Goal: Task Accomplishment & Management: Use online tool/utility

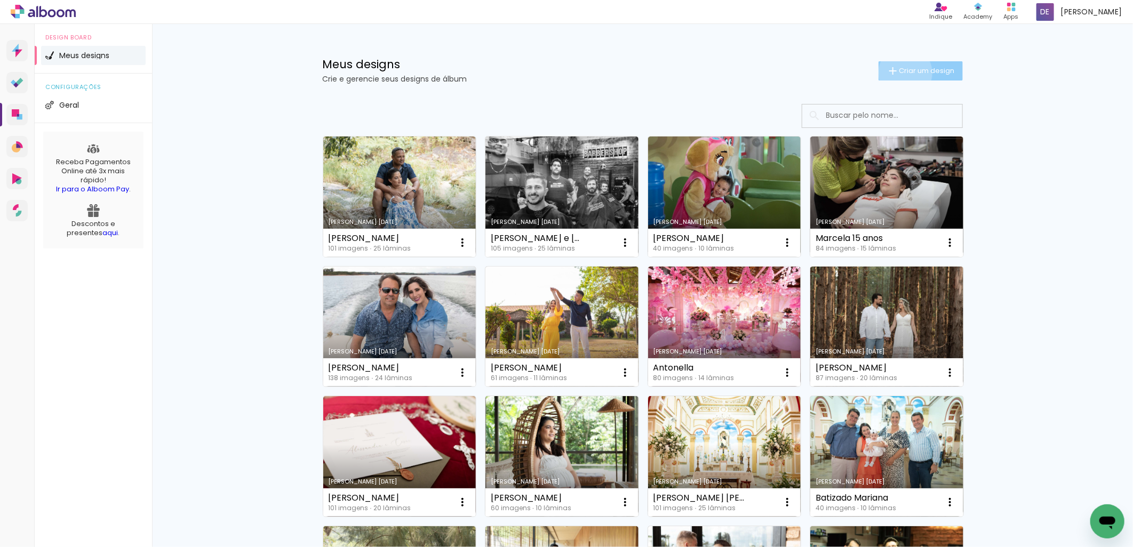
click at [899, 73] on span "Criar um design" at bounding box center [926, 70] width 55 height 7
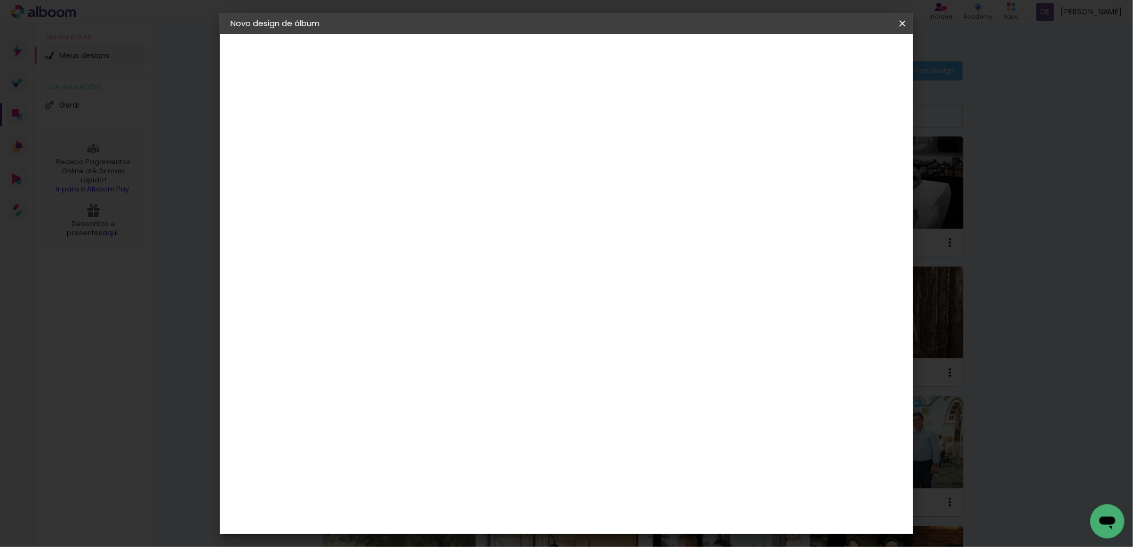
click at [405, 145] on input at bounding box center [405, 143] width 0 height 17
type input "[PERSON_NAME]"
type paper-input "[PERSON_NAME]"
click at [0, 0] on slot "Avançar" at bounding box center [0, 0] width 0 height 0
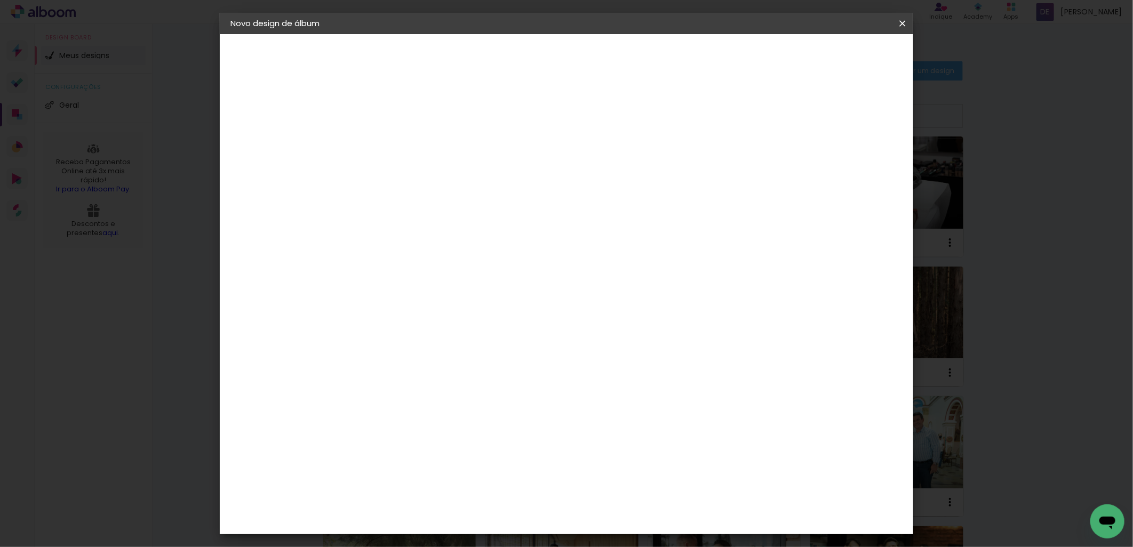
click at [435, 364] on div "[PERSON_NAME]" at bounding box center [433, 368] width 71 height 9
click at [0, 0] on slot "Avançar" at bounding box center [0, 0] width 0 height 0
click at [446, 178] on input "text" at bounding box center [426, 186] width 42 height 17
click at [710, 176] on paper-item "Encadernados" at bounding box center [635, 176] width 213 height 21
type input "Encadernados"
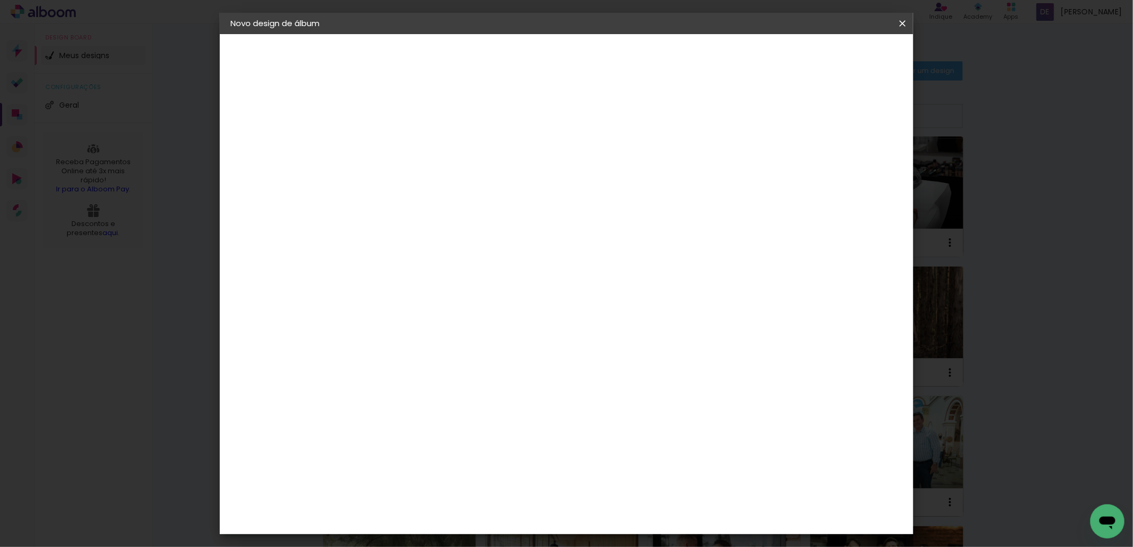
scroll to position [178, 0]
click at [477, 422] on span "30 x 60" at bounding box center [452, 433] width 50 height 22
click at [579, 62] on paper-button "Avançar" at bounding box center [552, 56] width 52 height 18
click at [816, 117] on div "Mostrar sangria" at bounding box center [809, 115] width 71 height 13
type paper-checkbox "on"
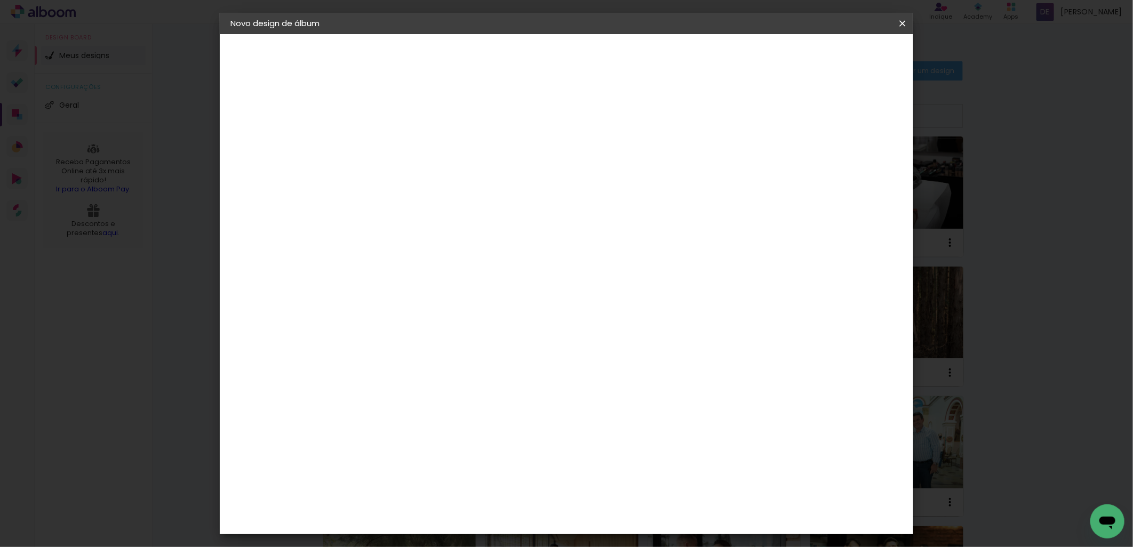
click at [834, 57] on span "Iniciar design" at bounding box center [810, 56] width 49 height 7
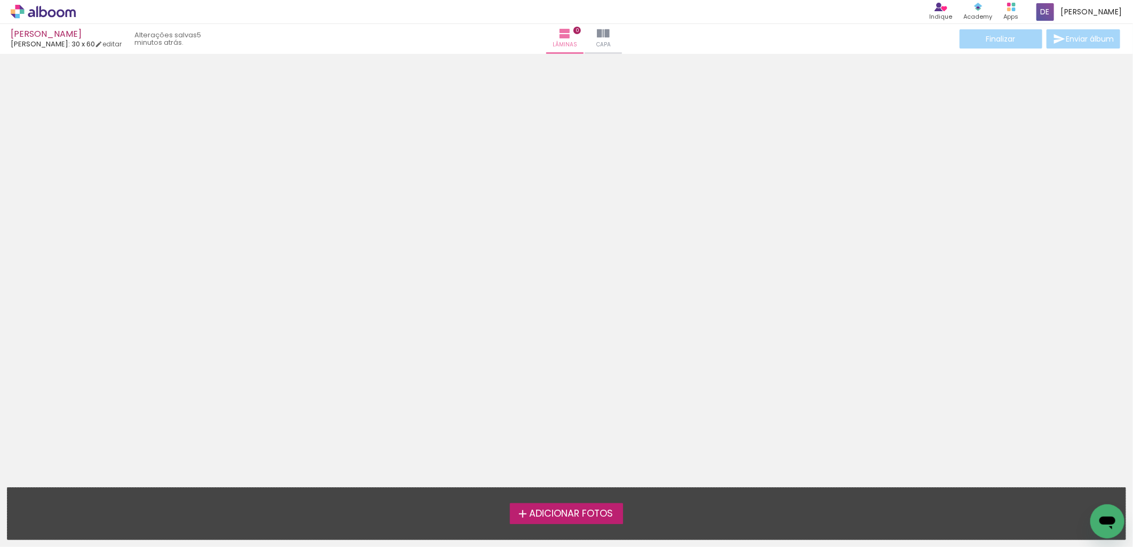
click at [536, 516] on span "Adicionar Fotos" at bounding box center [571, 514] width 84 height 10
click at [0, 0] on input "file" at bounding box center [0, 0] width 0 height 0
click at [563, 512] on span "Adicionar Fotos" at bounding box center [571, 514] width 84 height 10
click at [0, 0] on input "file" at bounding box center [0, 0] width 0 height 0
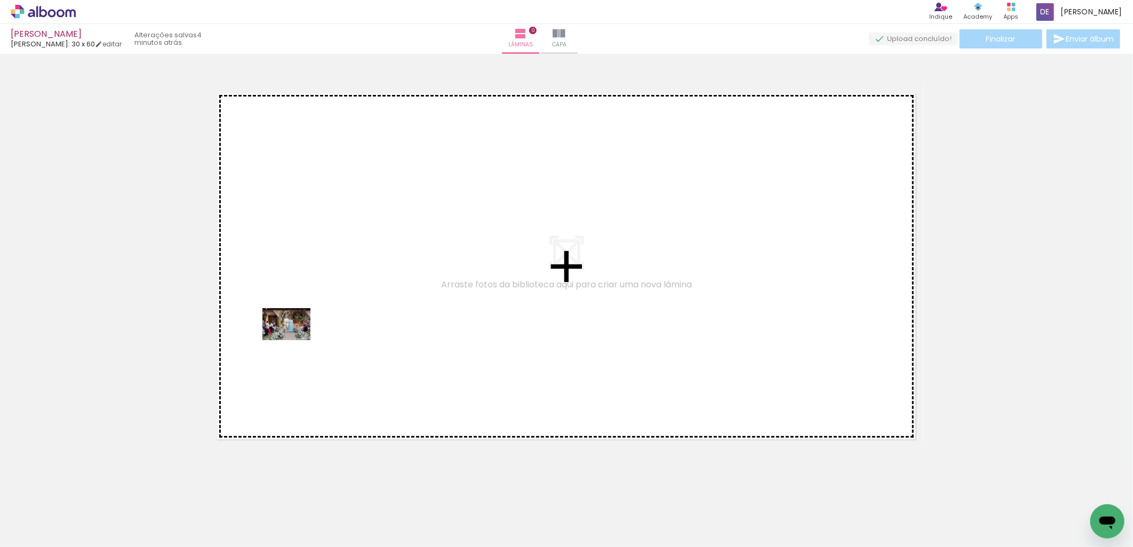
drag, startPoint x: 170, startPoint y: 514, endPoint x: 294, endPoint y: 340, distance: 214.0
click at [294, 340] on quentale-workspace at bounding box center [566, 273] width 1133 height 547
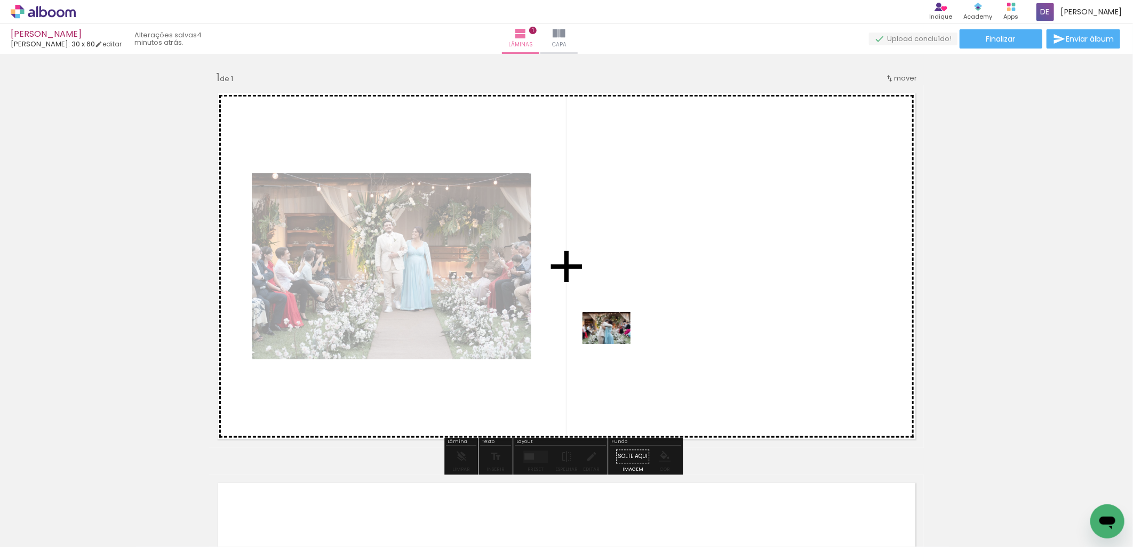
drag, startPoint x: 243, startPoint y: 521, endPoint x: 614, endPoint y: 344, distance: 411.9
click at [614, 344] on quentale-workspace at bounding box center [566, 273] width 1133 height 547
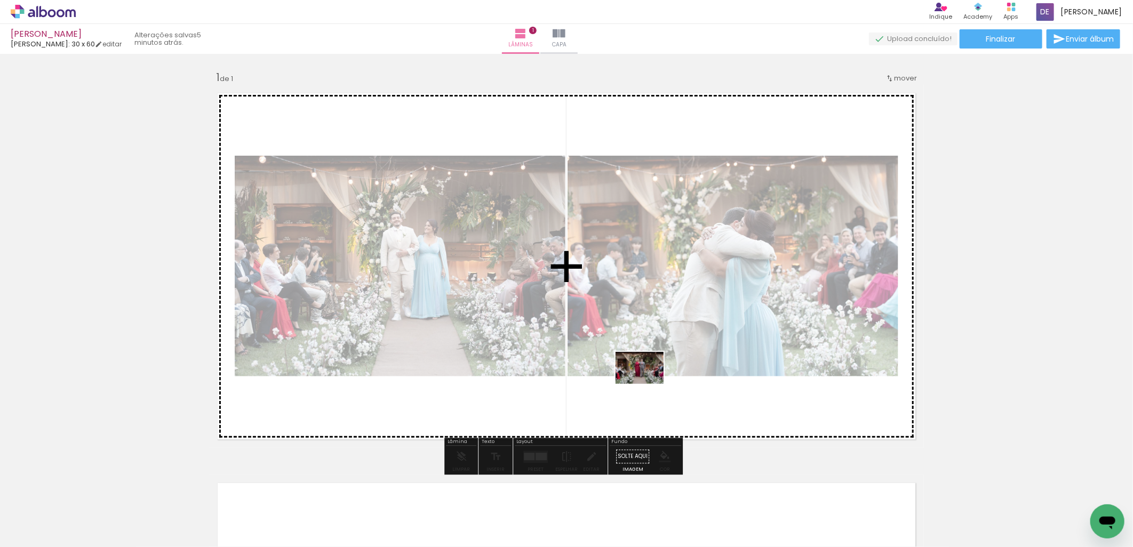
drag, startPoint x: 299, startPoint y: 526, endPoint x: 647, endPoint y: 384, distance: 376.7
click at [647, 384] on quentale-workspace at bounding box center [566, 273] width 1133 height 547
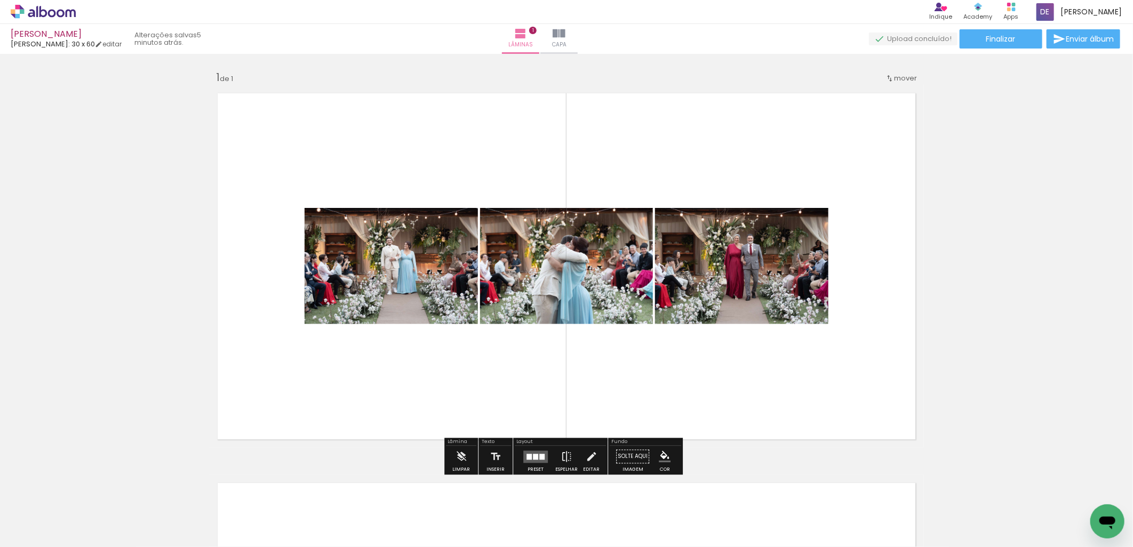
click at [539, 455] on div at bounding box center [541, 457] width 5 height 6
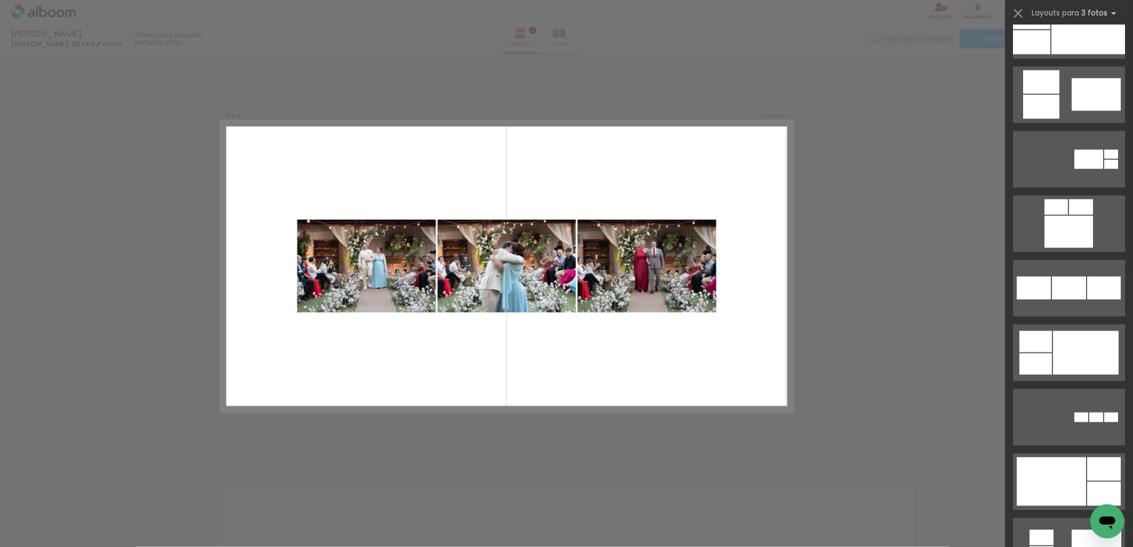
scroll to position [888, 0]
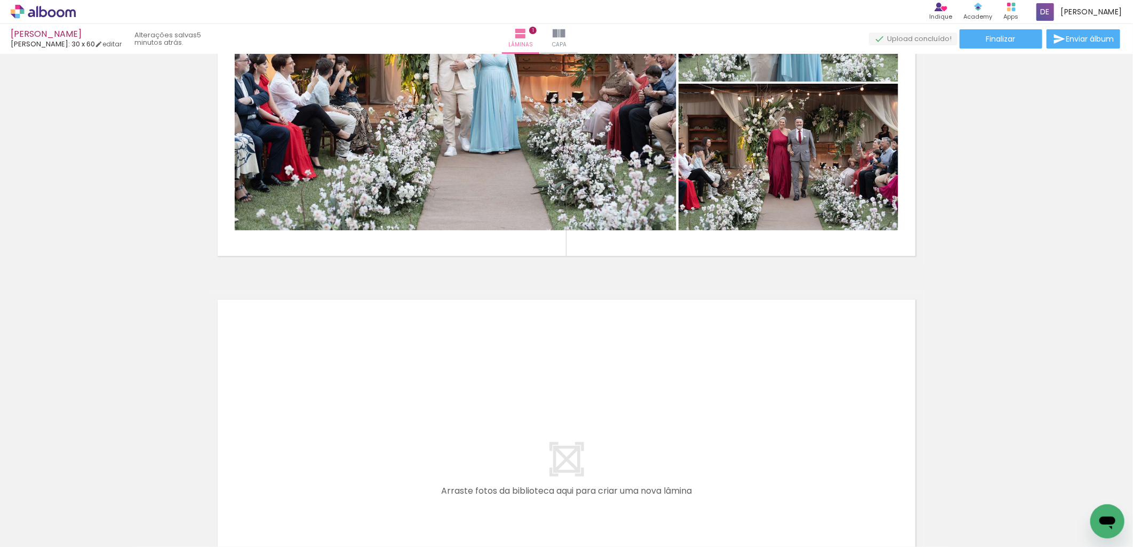
scroll to position [237, 0]
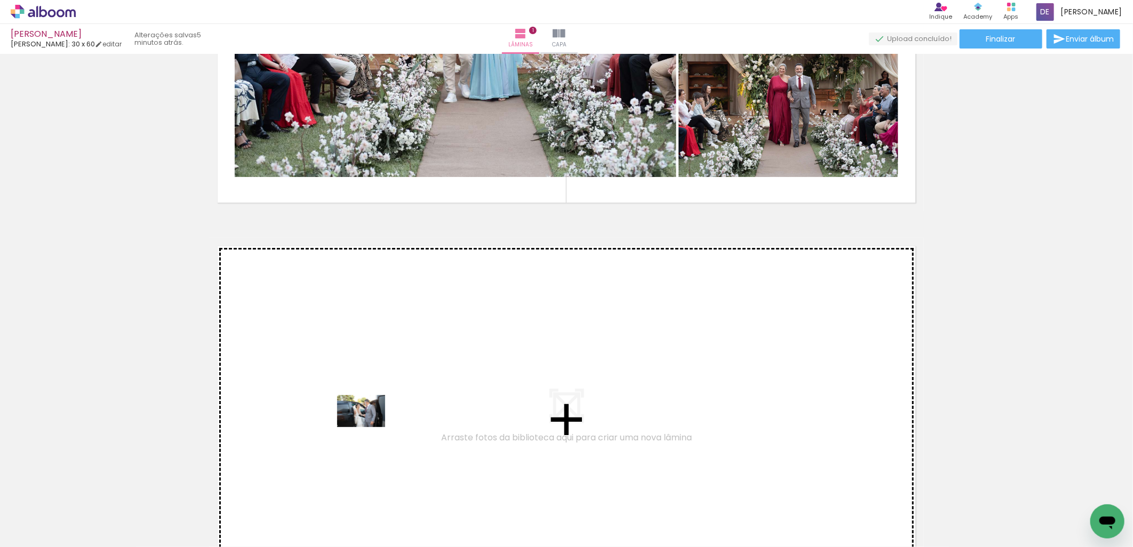
drag, startPoint x: 354, startPoint y: 521, endPoint x: 366, endPoint y: 420, distance: 102.0
click at [366, 420] on quentale-workspace at bounding box center [566, 273] width 1133 height 547
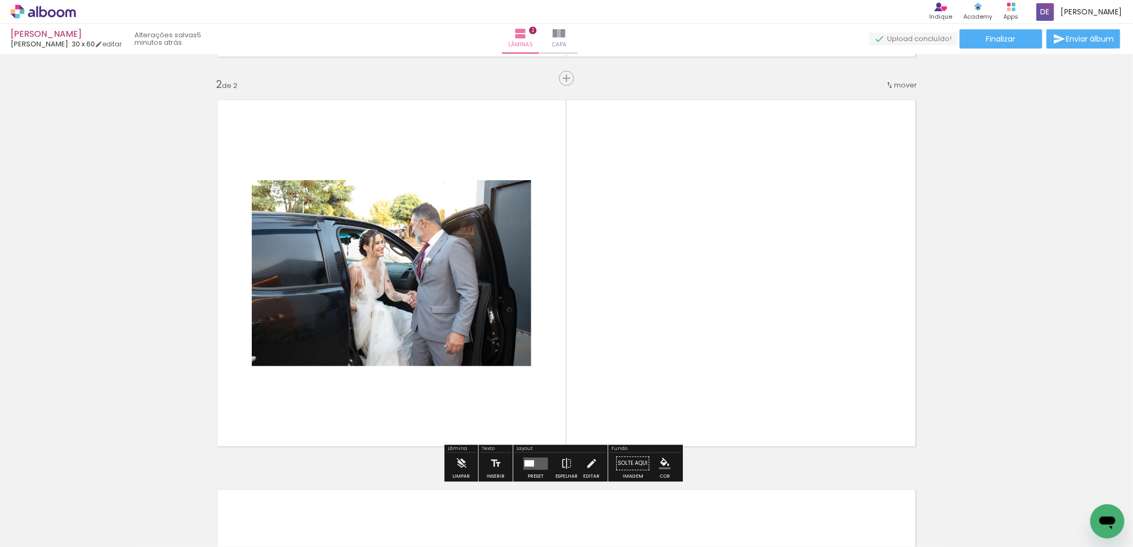
scroll to position [388, 0]
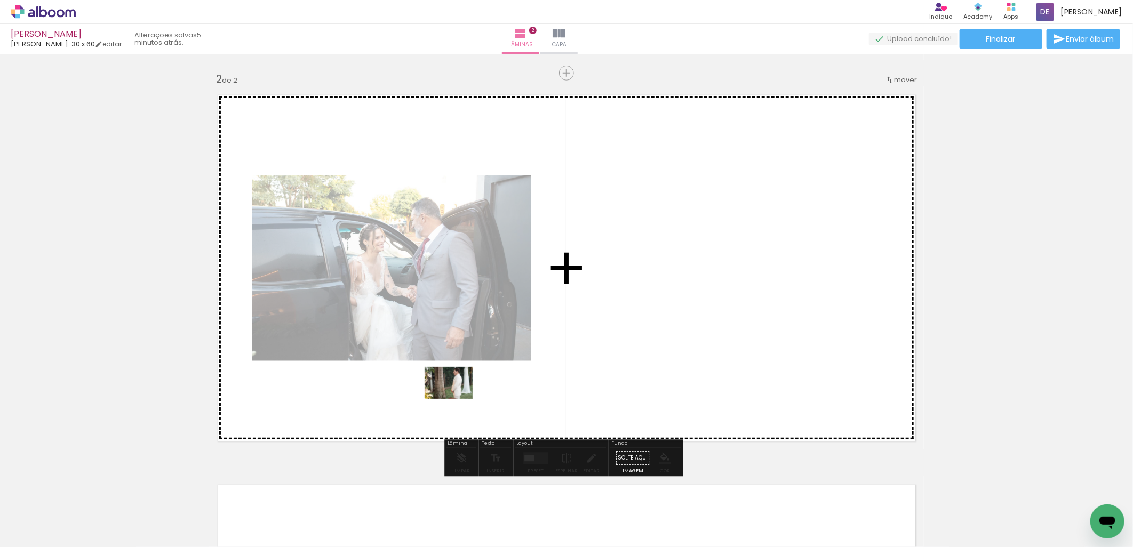
drag, startPoint x: 412, startPoint y: 516, endPoint x: 456, endPoint y: 399, distance: 124.9
click at [456, 399] on quentale-workspace at bounding box center [566, 273] width 1133 height 547
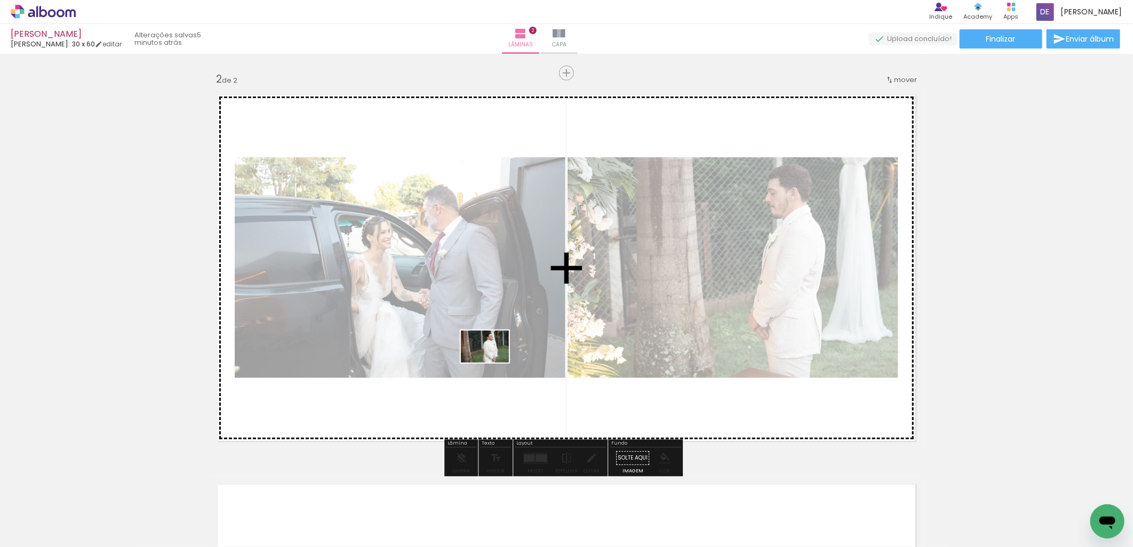
drag, startPoint x: 479, startPoint y: 504, endPoint x: 493, endPoint y: 363, distance: 142.5
click at [493, 363] on quentale-workspace at bounding box center [566, 273] width 1133 height 547
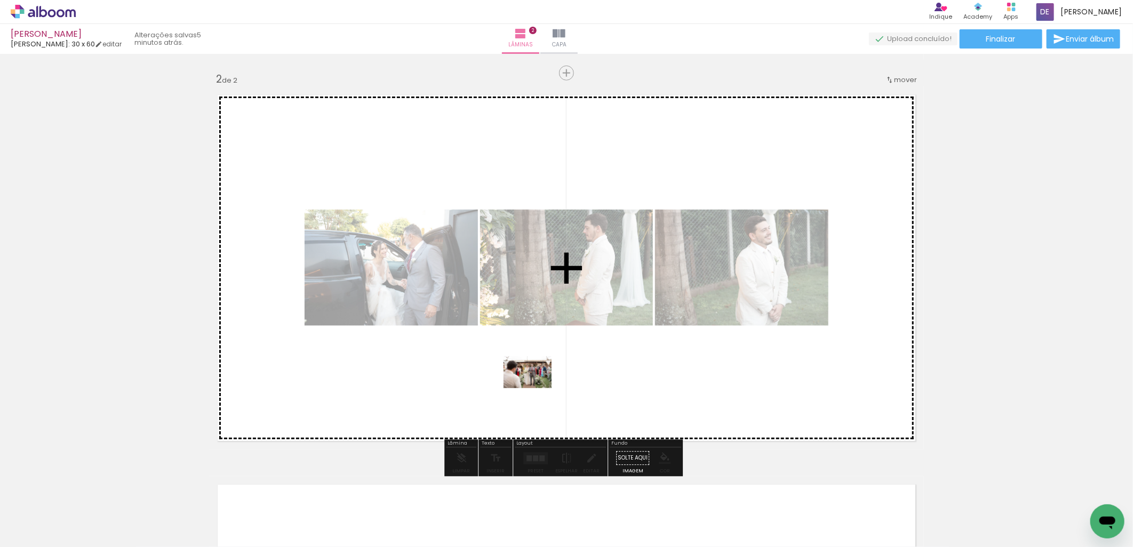
drag, startPoint x: 532, startPoint y: 515, endPoint x: 535, endPoint y: 372, distance: 142.4
click at [535, 372] on quentale-workspace at bounding box center [566, 273] width 1133 height 547
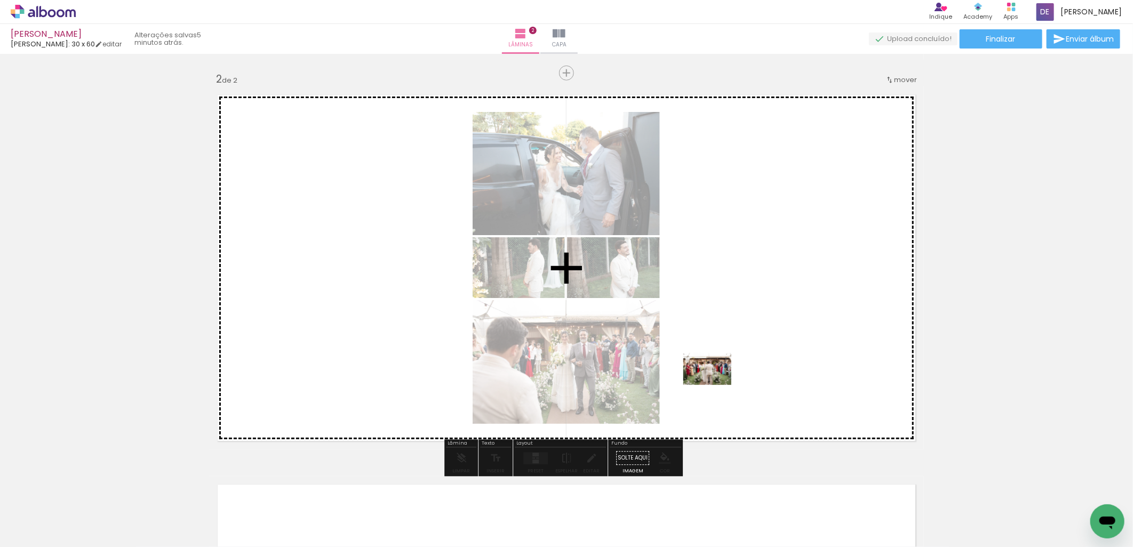
drag, startPoint x: 590, startPoint y: 512, endPoint x: 728, endPoint y: 366, distance: 201.4
click at [728, 366] on quentale-workspace at bounding box center [566, 273] width 1133 height 547
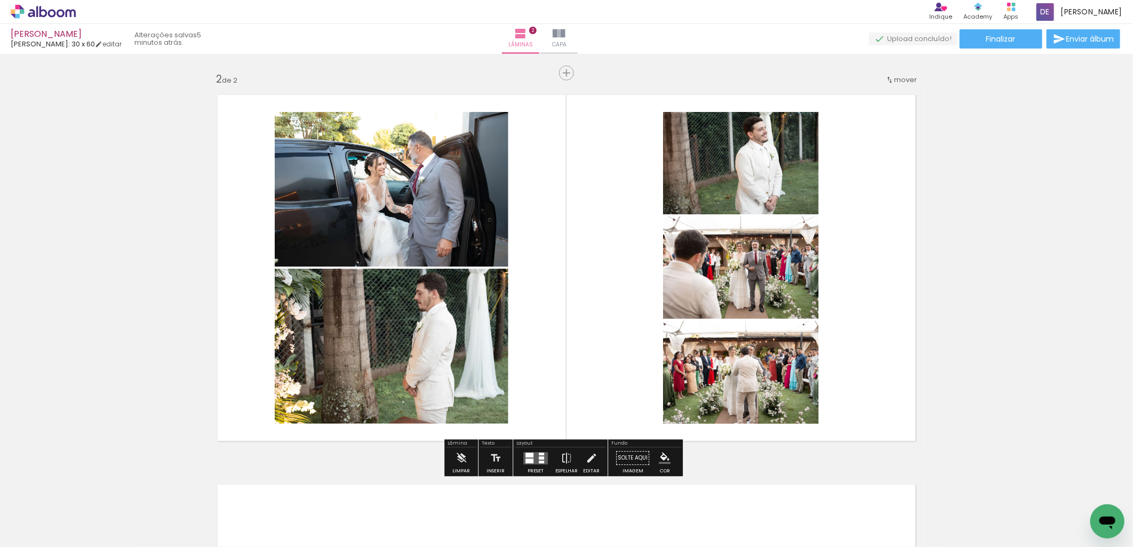
click at [535, 455] on quentale-layouter at bounding box center [535, 458] width 25 height 12
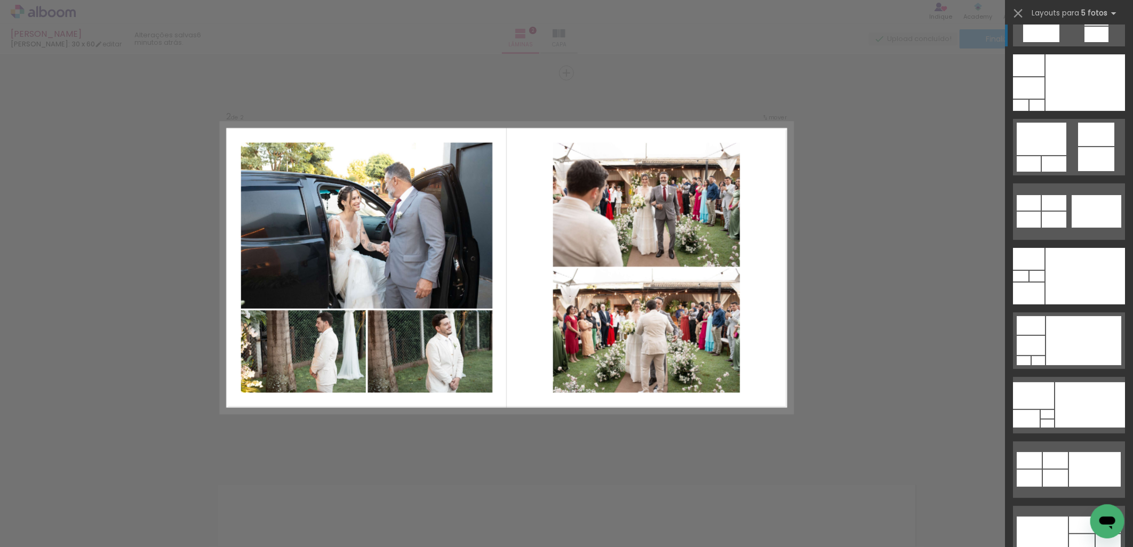
scroll to position [59, 0]
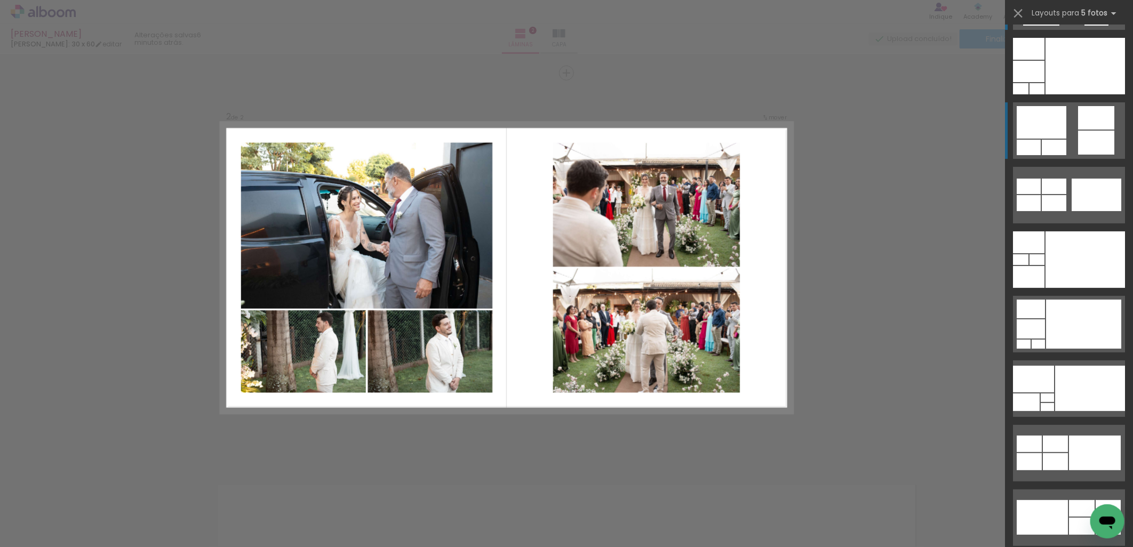
click at [1093, 94] on div at bounding box center [1084, 66] width 79 height 57
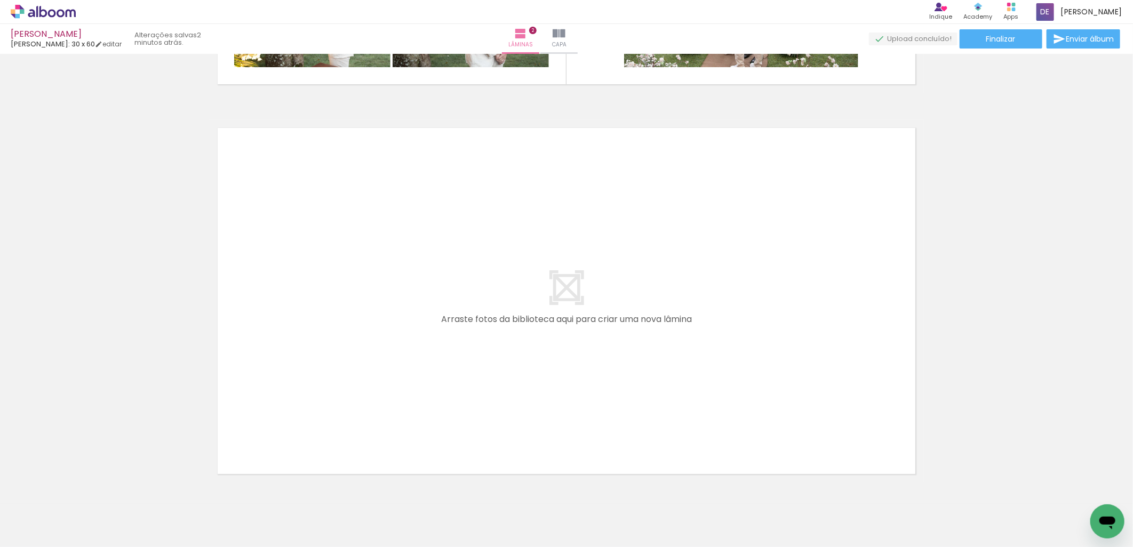
scroll to position [784, 0]
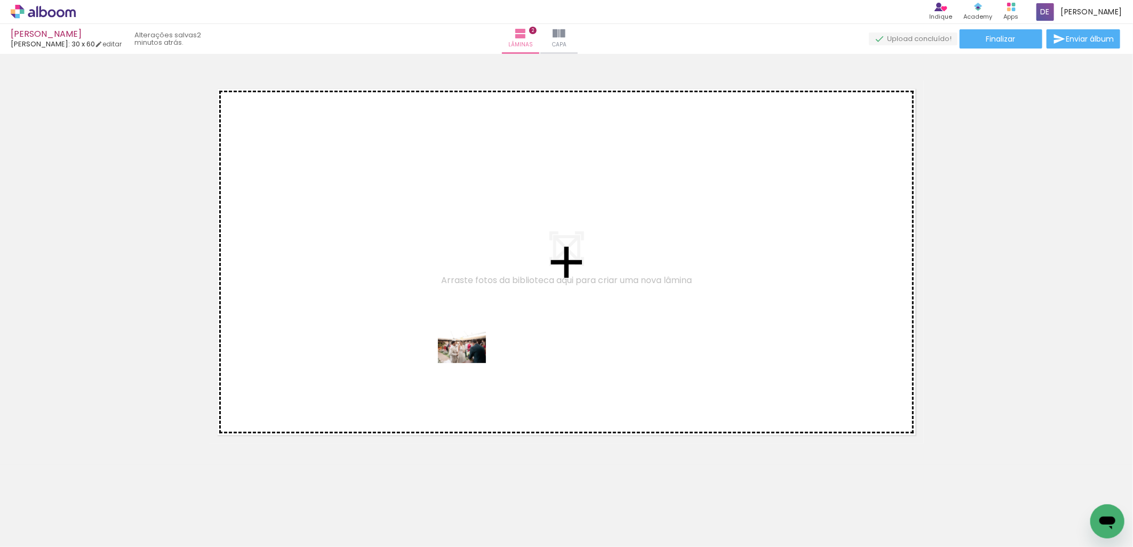
drag, startPoint x: 656, startPoint y: 519, endPoint x: 470, endPoint y: 363, distance: 243.0
click at [470, 363] on quentale-workspace at bounding box center [566, 273] width 1133 height 547
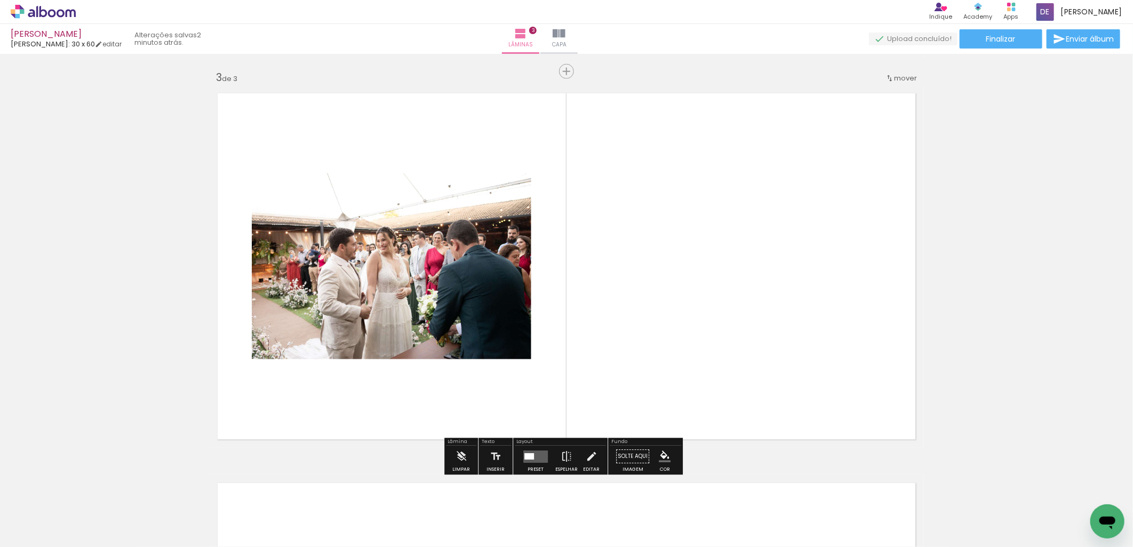
scroll to position [778, 0]
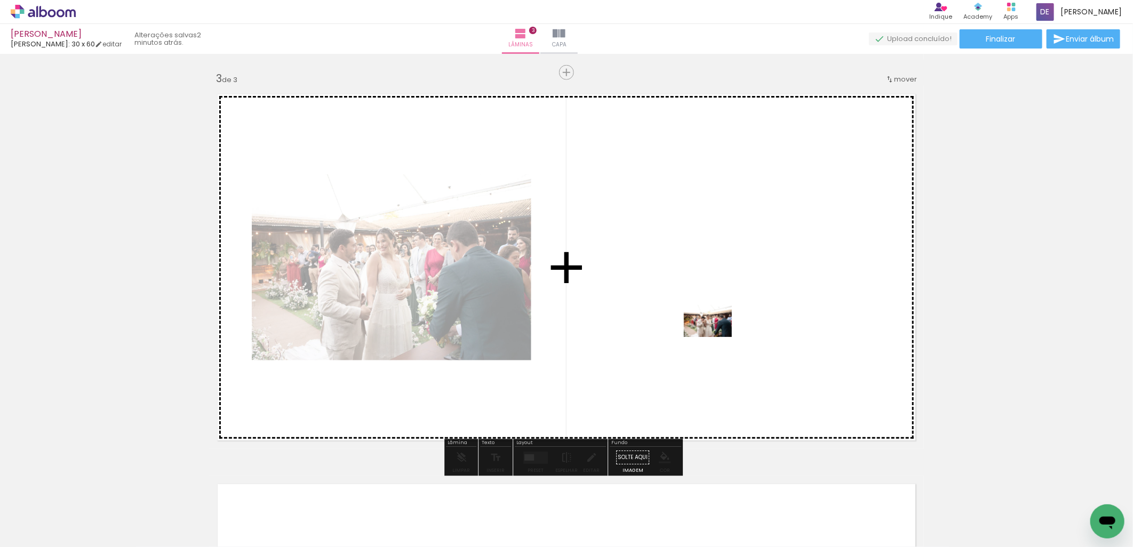
drag, startPoint x: 717, startPoint y: 512, endPoint x: 715, endPoint y: 335, distance: 177.0
click at [715, 335] on quentale-workspace at bounding box center [566, 273] width 1133 height 547
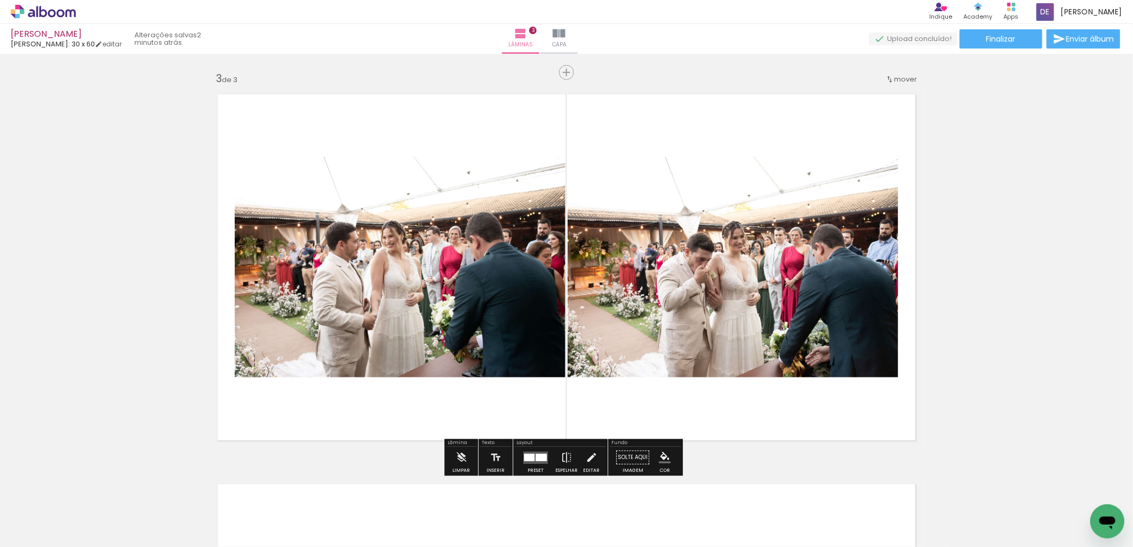
click at [531, 459] on div at bounding box center [529, 457] width 11 height 7
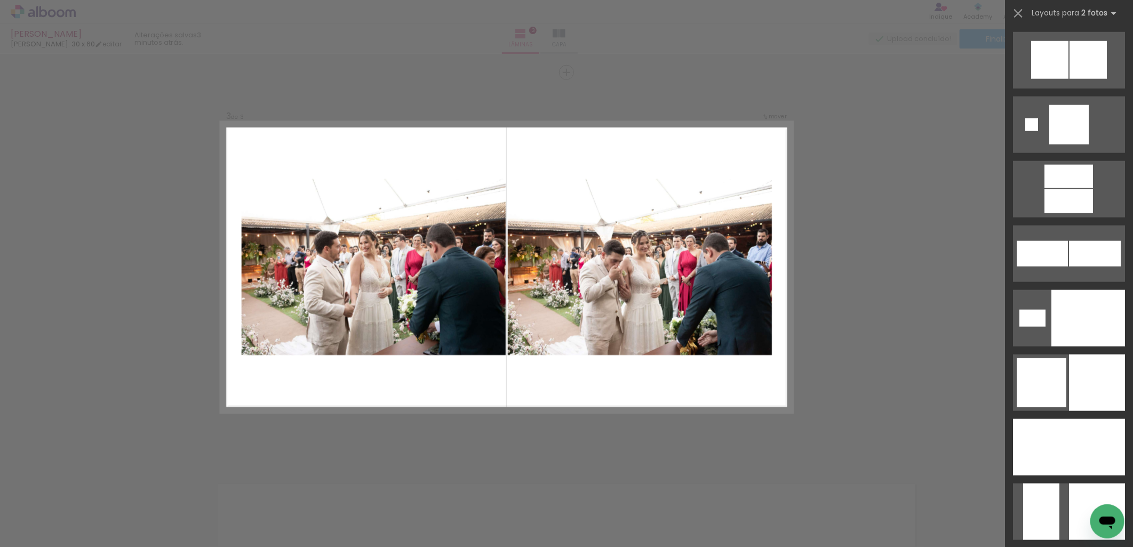
scroll to position [3318, 0]
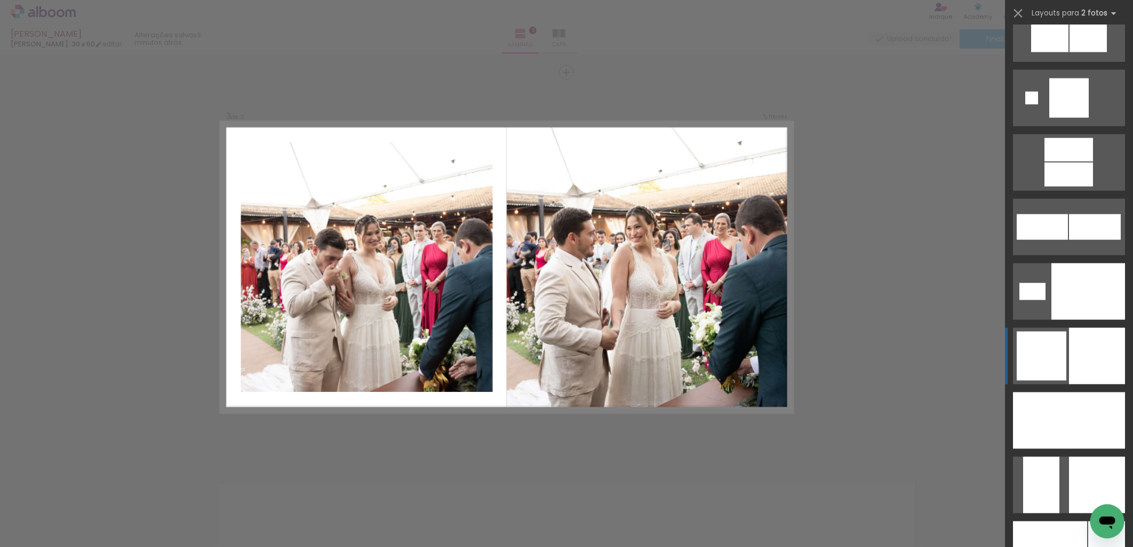
click at [1089, 320] on div at bounding box center [1088, 291] width 74 height 57
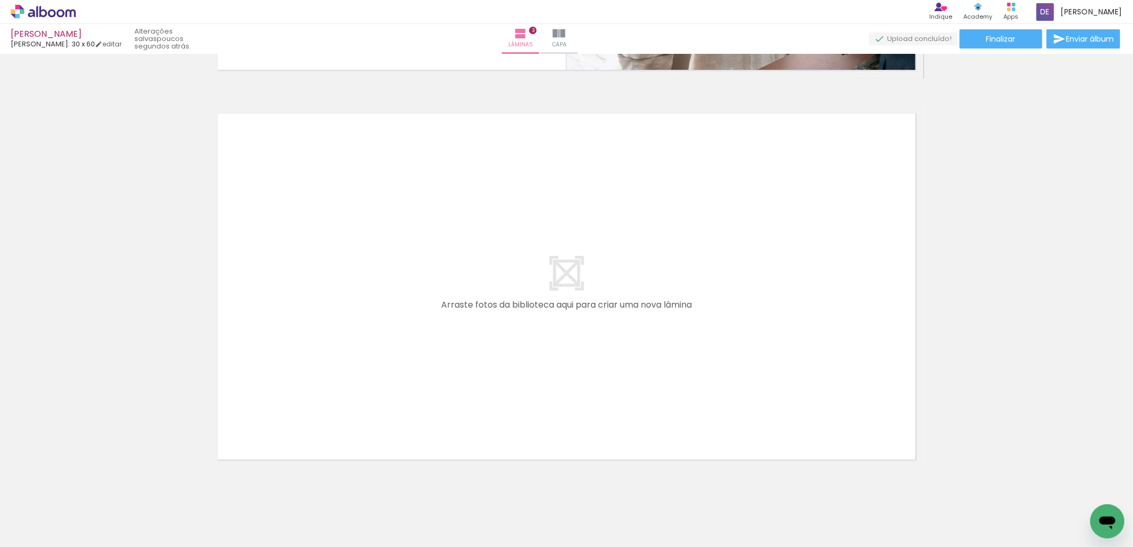
scroll to position [1174, 0]
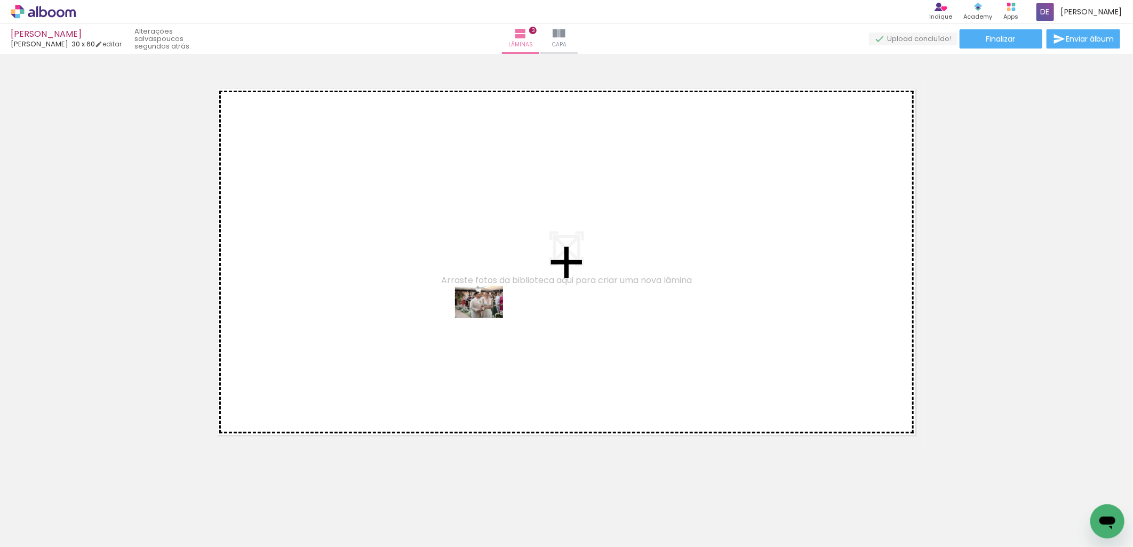
drag, startPoint x: 772, startPoint y: 520, endPoint x: 454, endPoint y: 312, distance: 379.8
click at [455, 312] on quentale-workspace at bounding box center [566, 273] width 1133 height 547
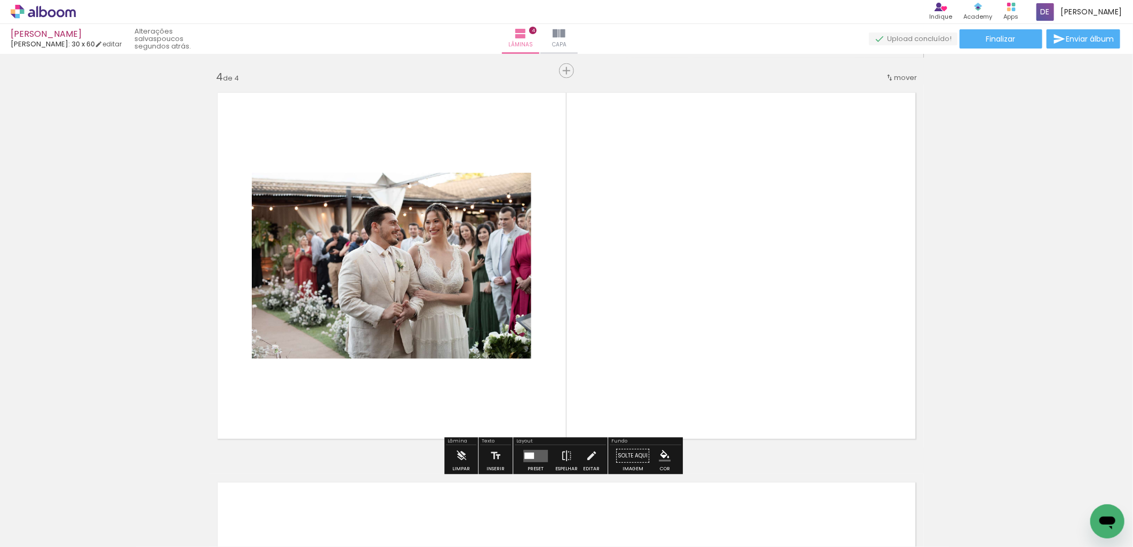
scroll to position [1168, 0]
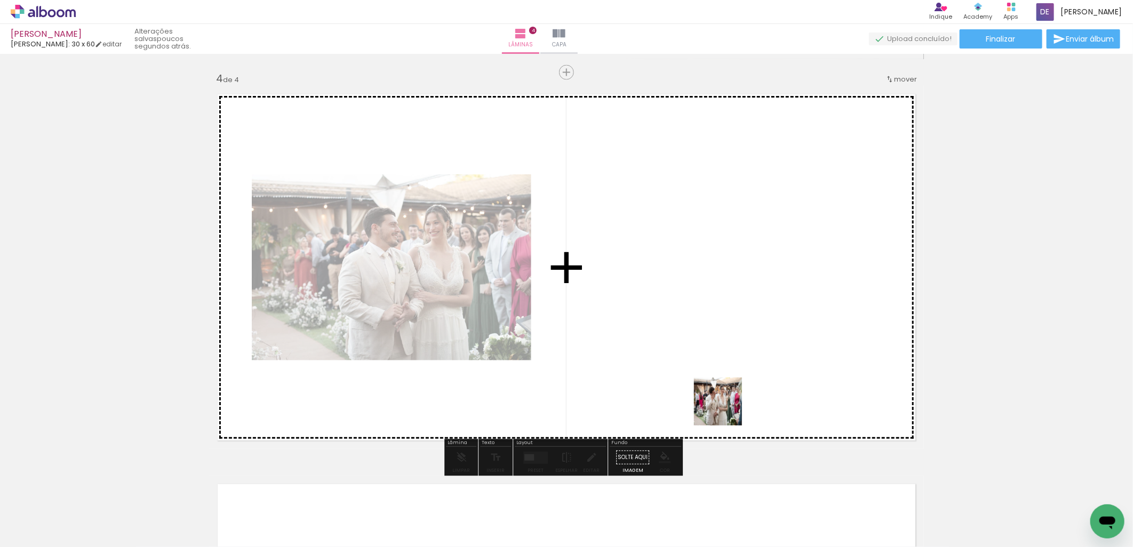
drag, startPoint x: 828, startPoint y: 512, endPoint x: 646, endPoint y: 343, distance: 248.3
click at [646, 343] on quentale-workspace at bounding box center [566, 273] width 1133 height 547
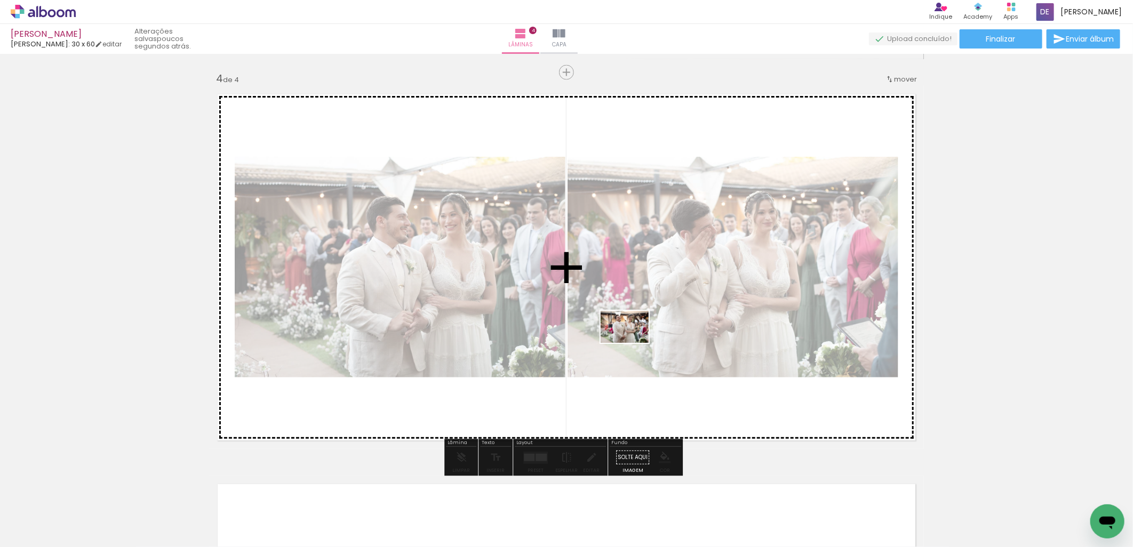
drag, startPoint x: 884, startPoint y: 509, endPoint x: 632, endPoint y: 343, distance: 301.4
click at [632, 343] on quentale-workspace at bounding box center [566, 273] width 1133 height 547
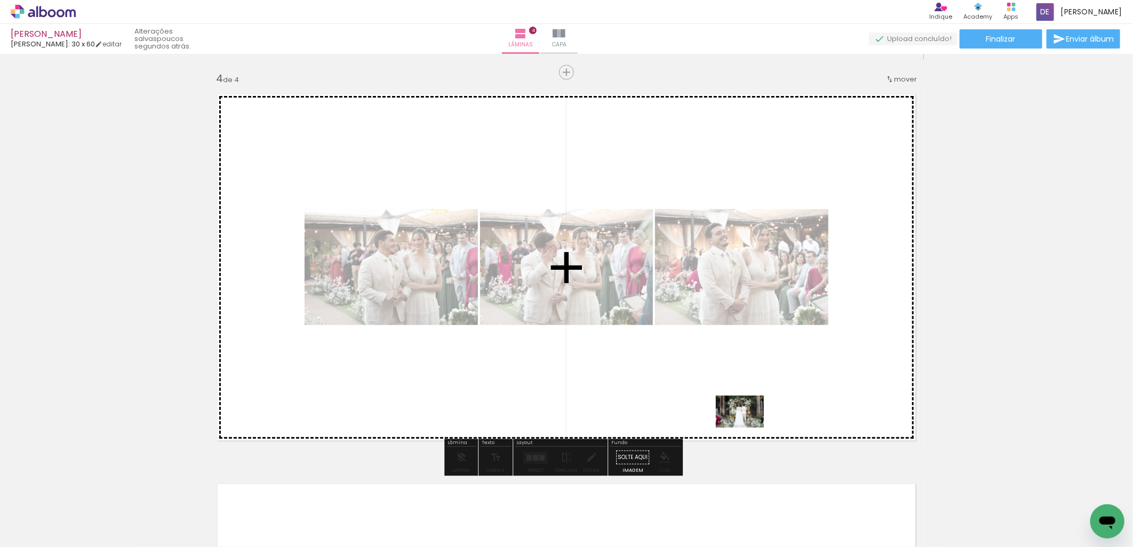
drag, startPoint x: 942, startPoint y: 509, endPoint x: 746, endPoint y: 426, distance: 212.8
click at [746, 426] on quentale-workspace at bounding box center [566, 273] width 1133 height 547
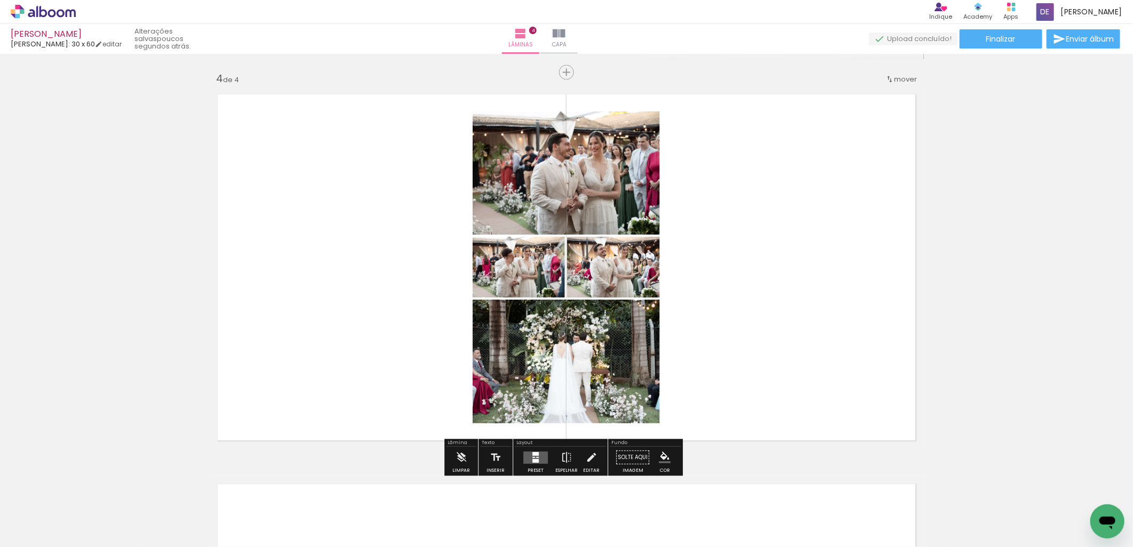
click at [537, 455] on quentale-layouter at bounding box center [535, 458] width 25 height 12
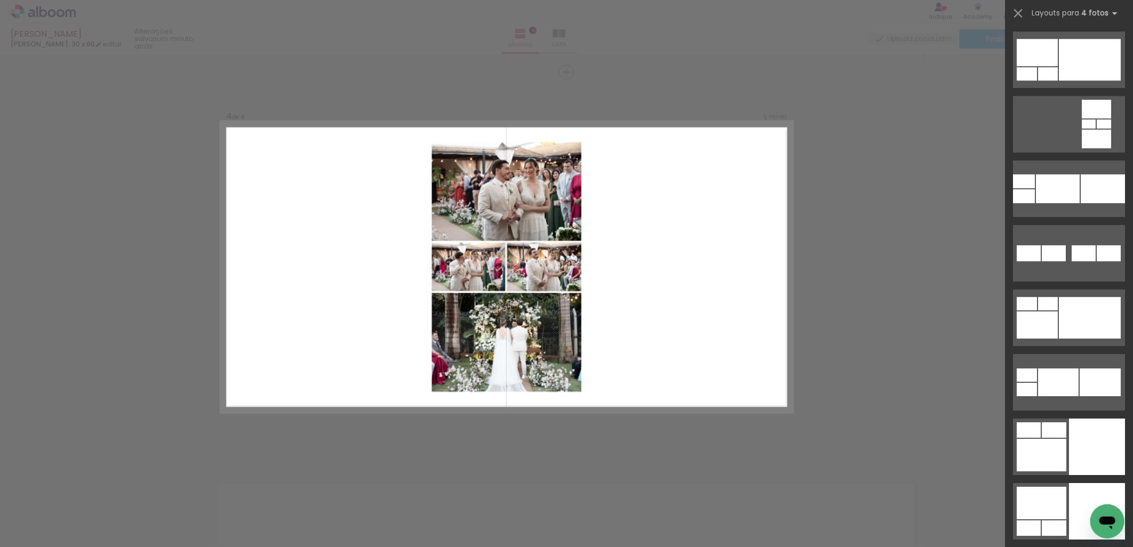
scroll to position [4680, 0]
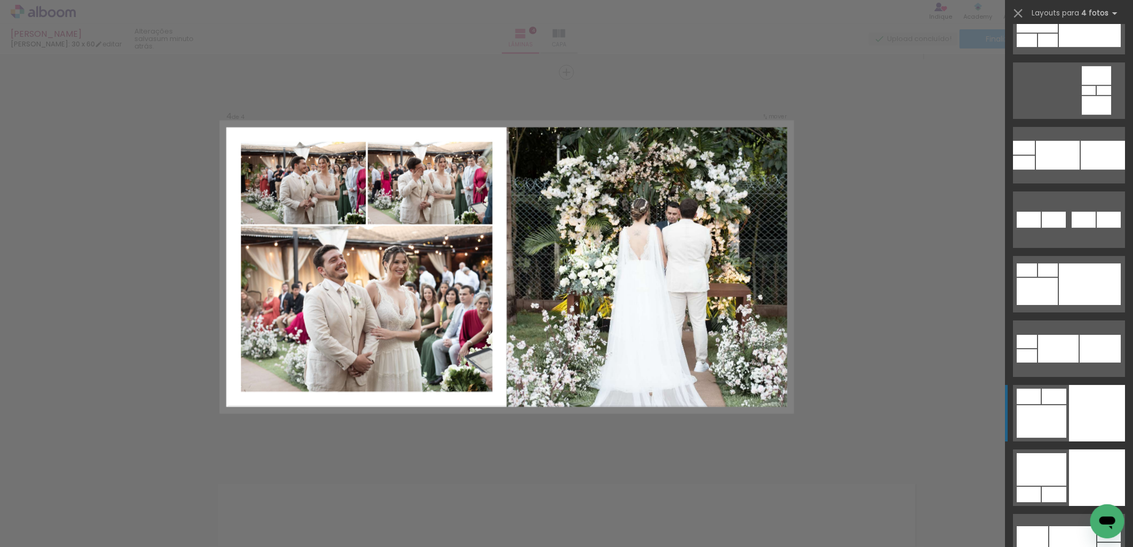
click at [1083, 170] on div at bounding box center [1102, 155] width 44 height 29
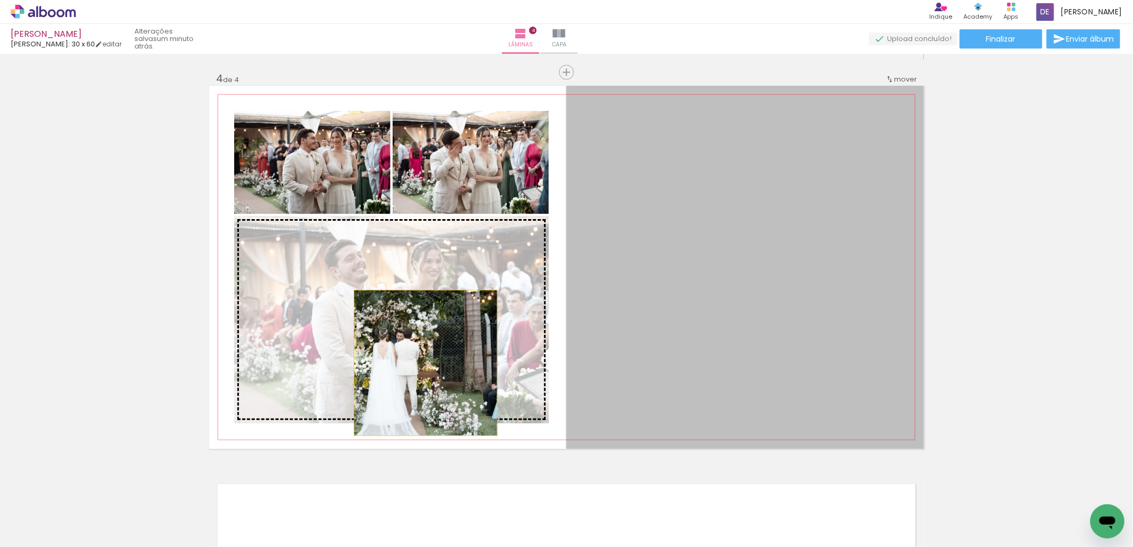
drag, startPoint x: 742, startPoint y: 302, endPoint x: 421, endPoint y: 363, distance: 326.2
click at [0, 0] on slot at bounding box center [0, 0] width 0 height 0
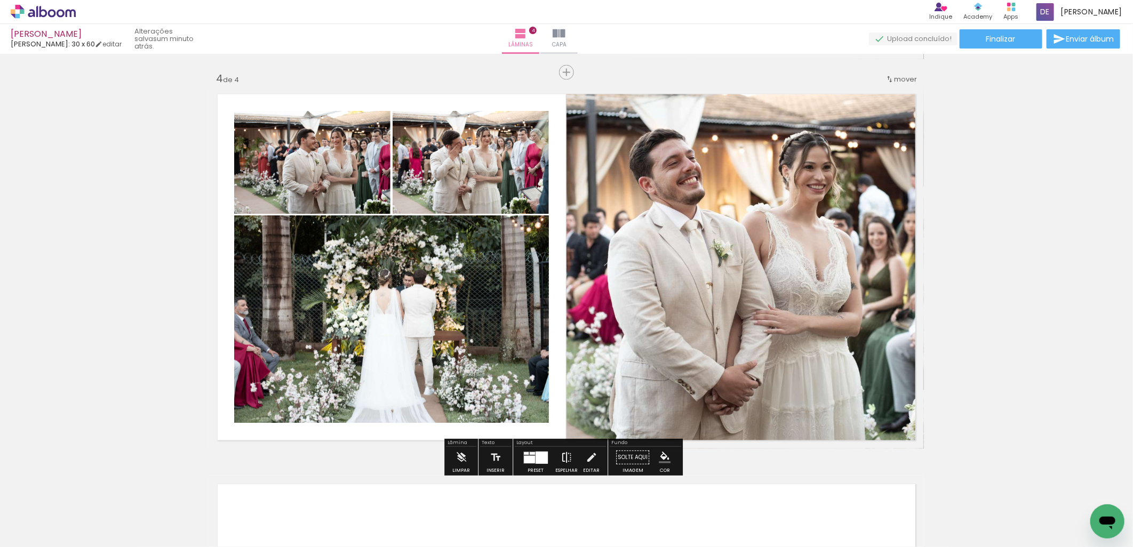
click at [564, 455] on iron-icon at bounding box center [566, 457] width 12 height 21
